Goal: Task Accomplishment & Management: Complete application form

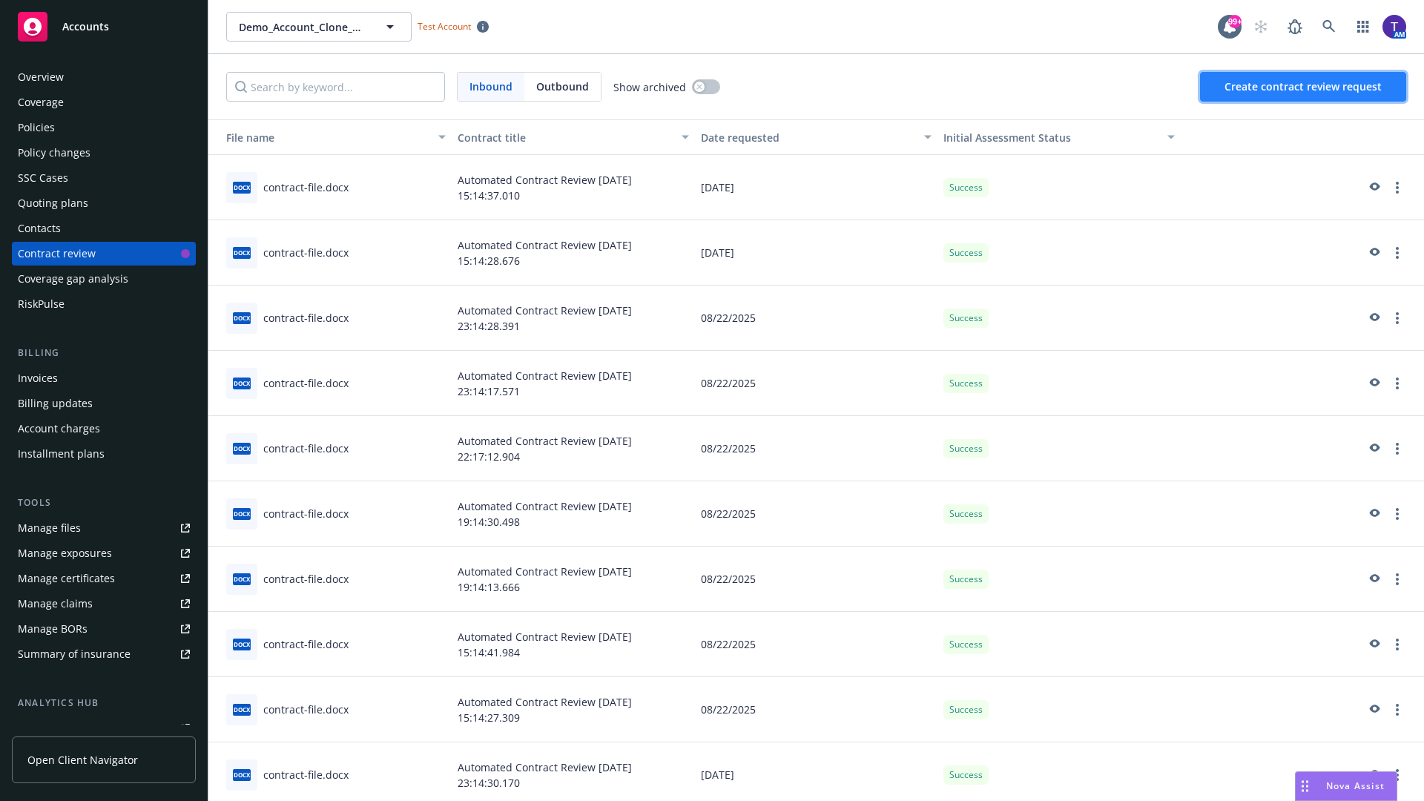
click at [1304, 87] on span "Create contract review request" at bounding box center [1303, 86] width 157 height 14
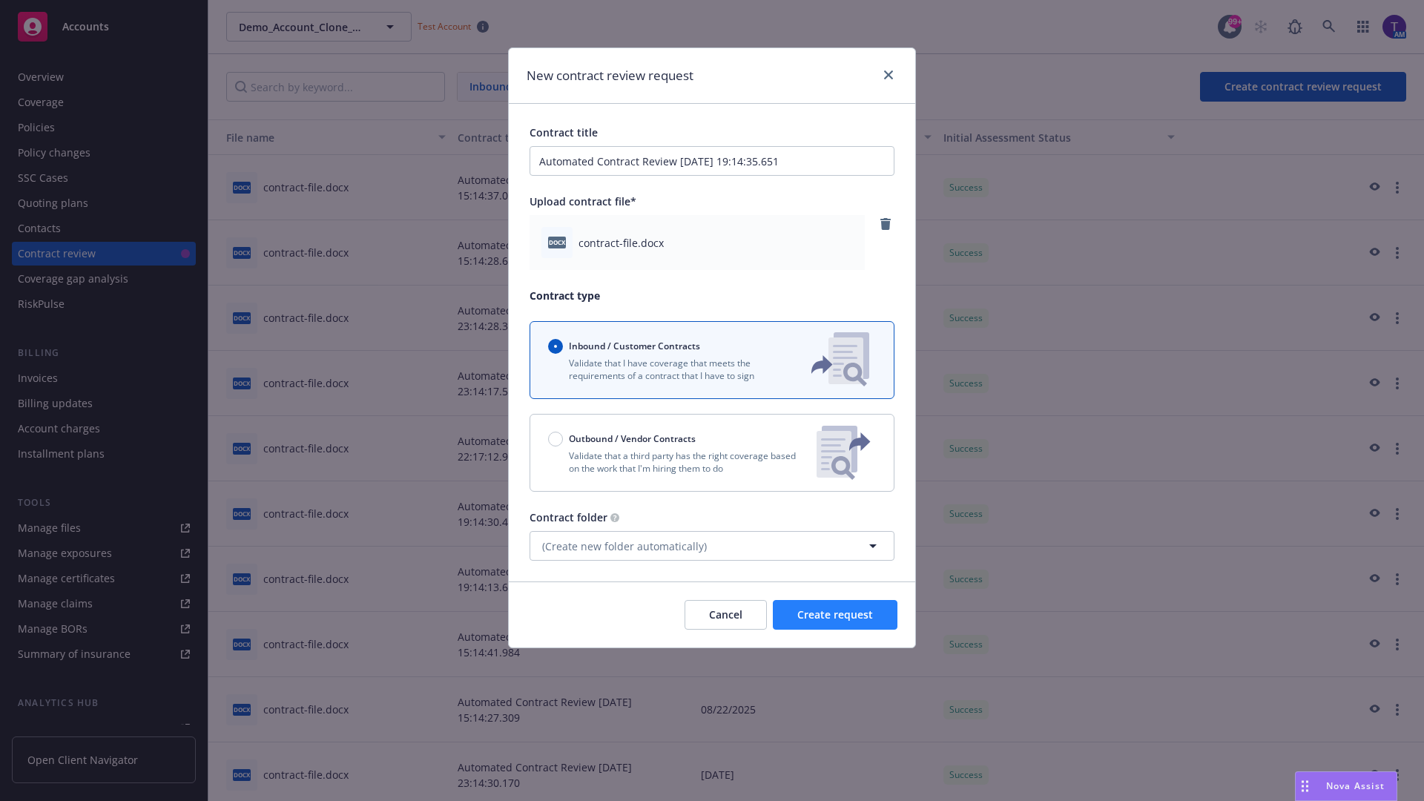
type input "Automated Contract Review 08-25-2025 19:14:35.651"
click at [835, 615] on span "Create request" at bounding box center [835, 615] width 76 height 14
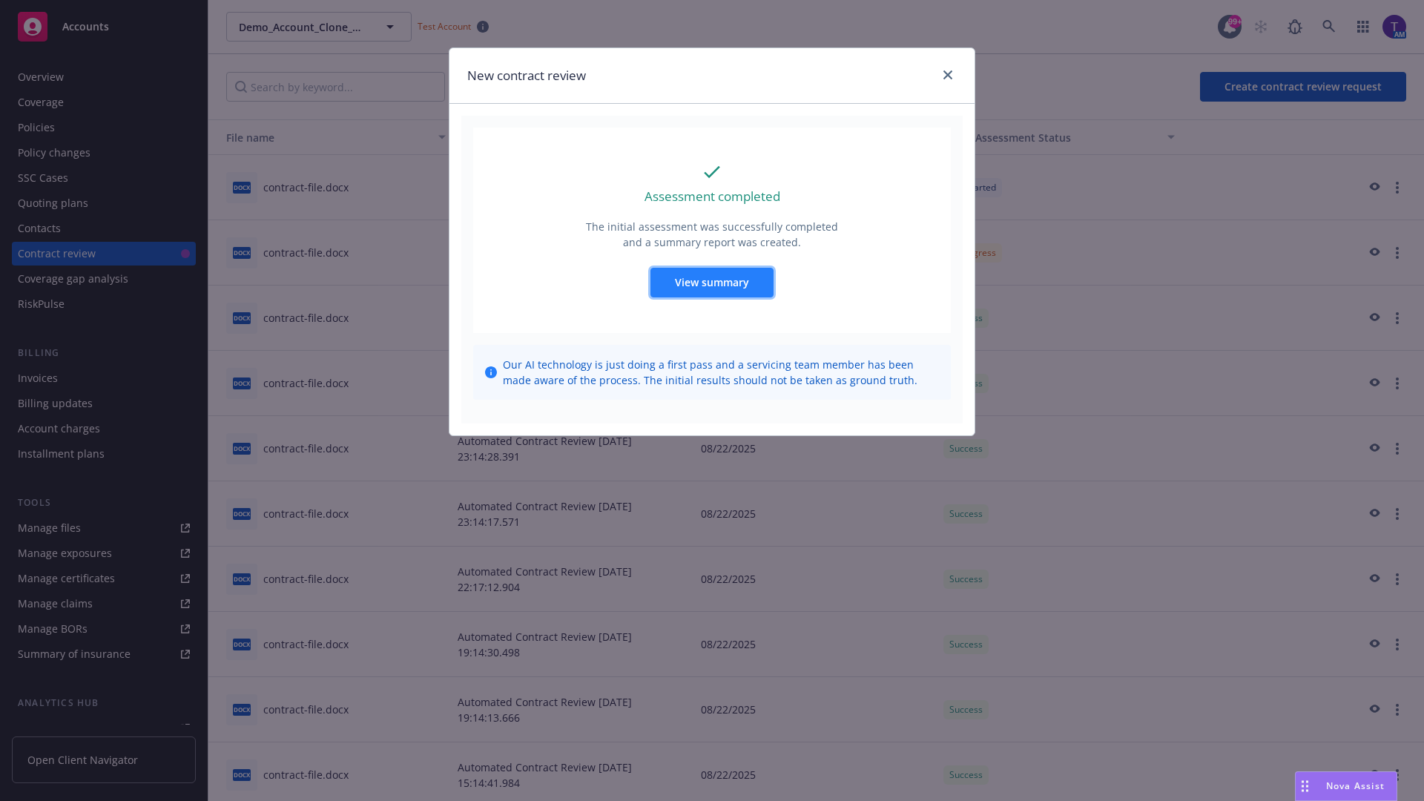
click at [711, 282] on span "View summary" at bounding box center [712, 282] width 74 height 14
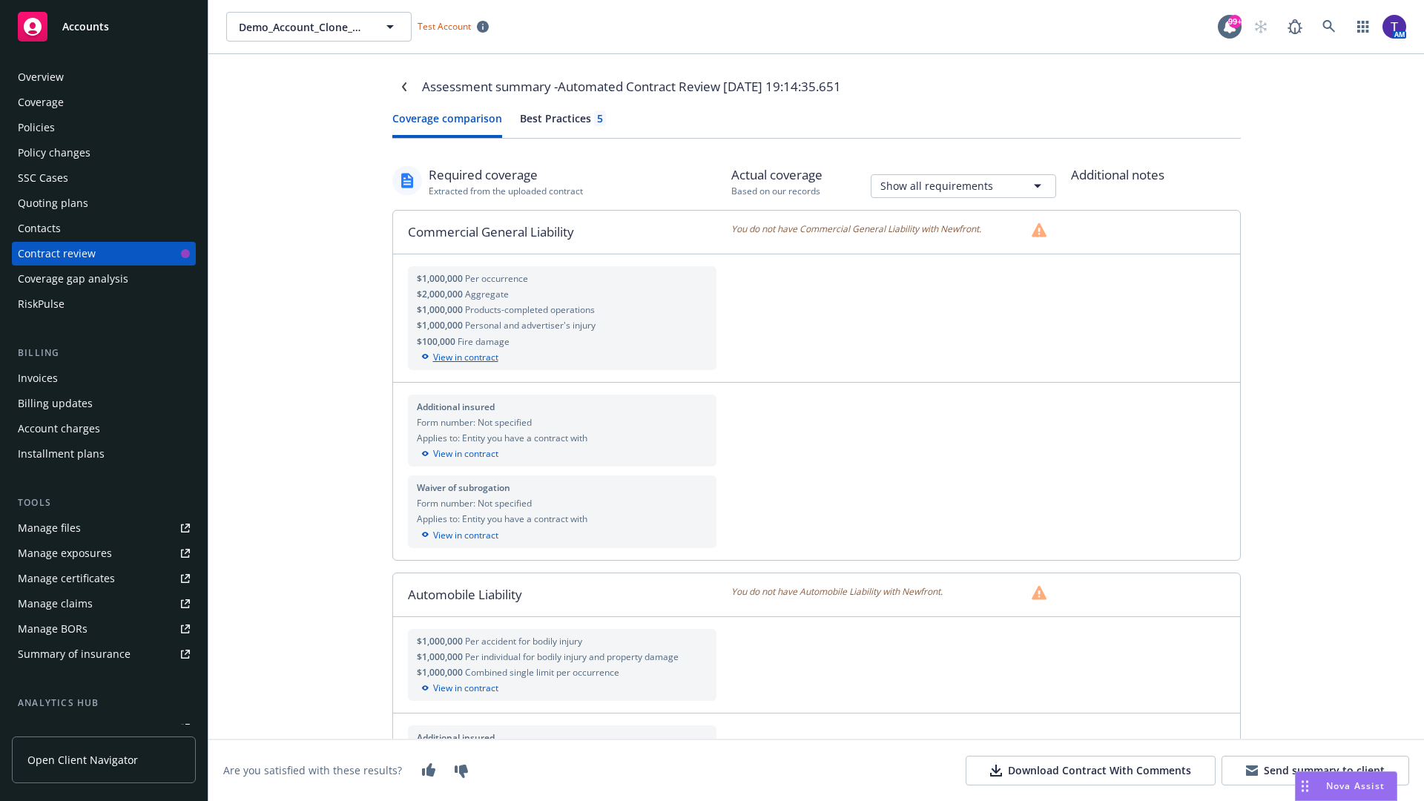
click at [562, 357] on div "View in contract" at bounding box center [563, 357] width 292 height 13
